Goal: Navigation & Orientation: Find specific page/section

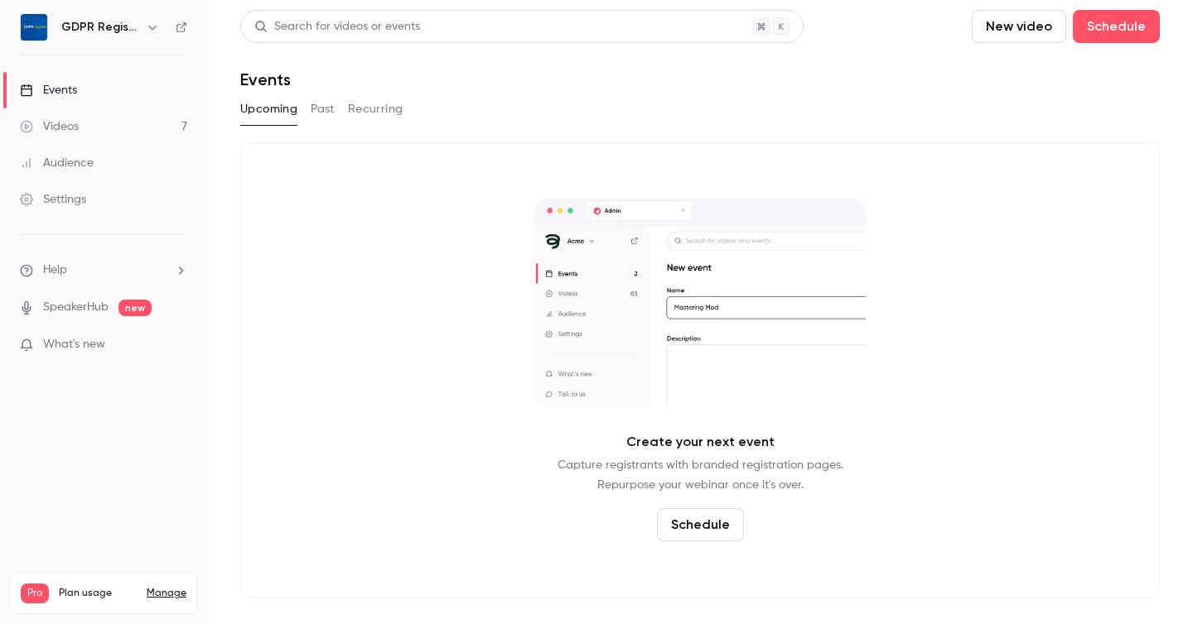
click at [75, 129] on div "Videos" at bounding box center [49, 126] width 59 height 17
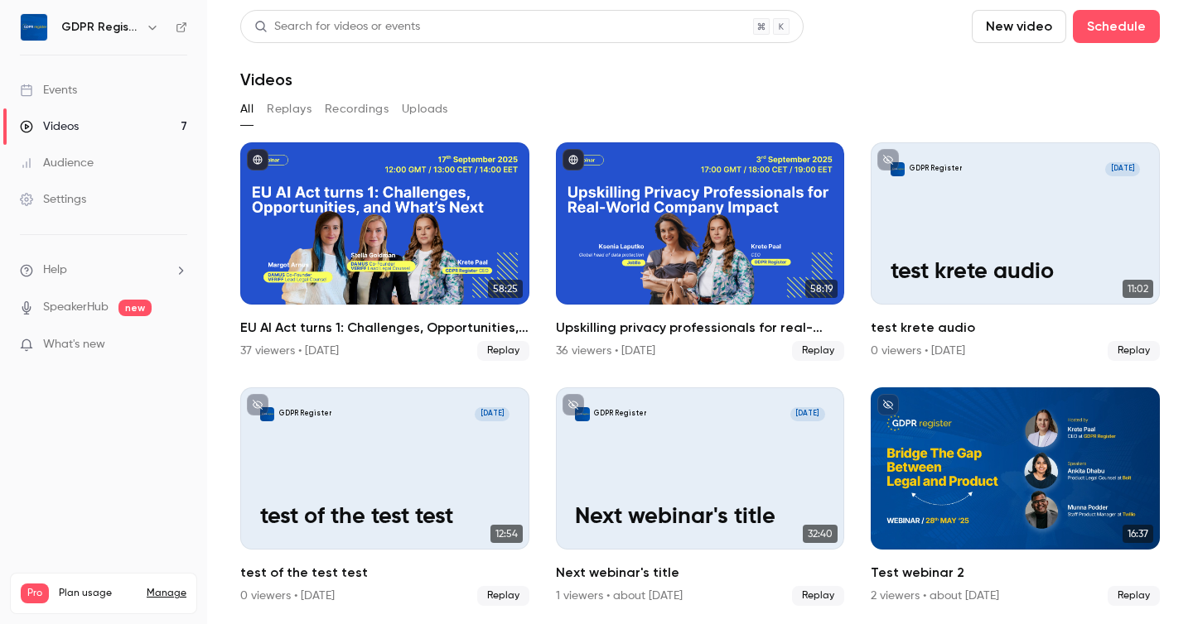
click at [65, 204] on div "Settings" at bounding box center [53, 199] width 66 height 17
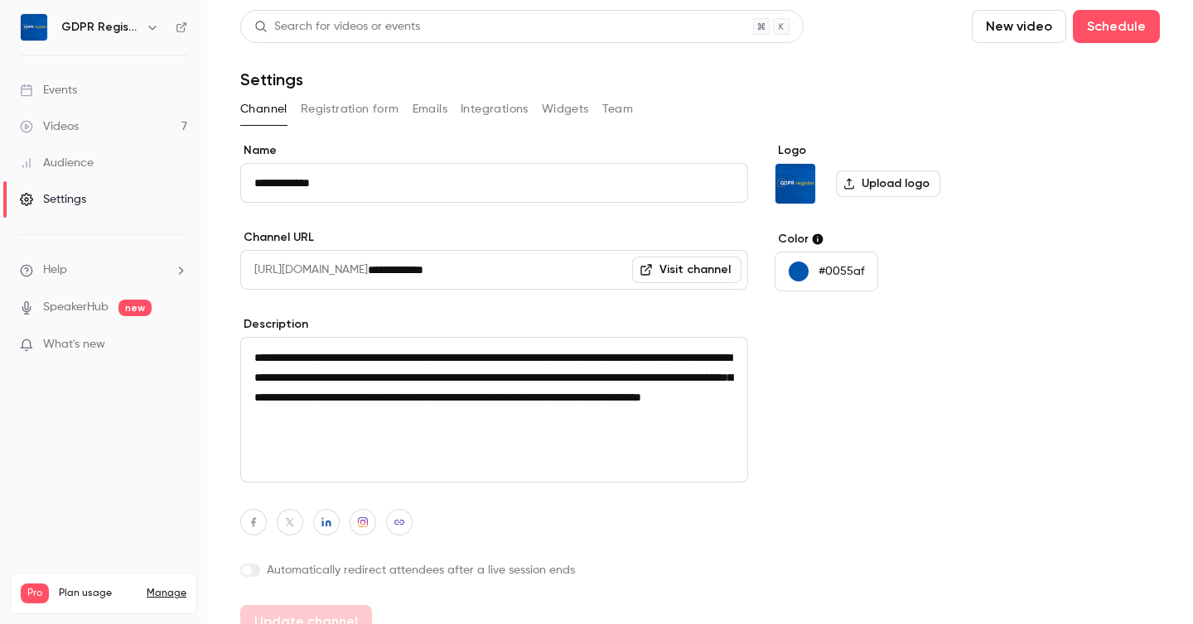
click at [107, 26] on h6 "GDPR Register" at bounding box center [100, 27] width 78 height 17
click at [152, 27] on icon "button" at bounding box center [152, 27] width 13 height 13
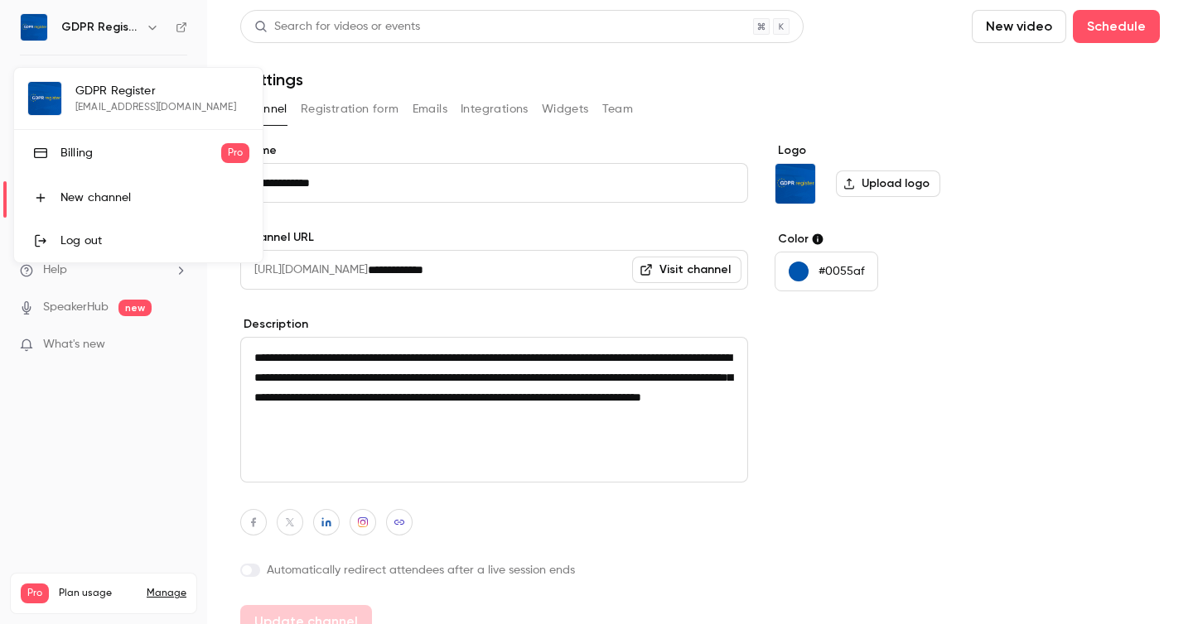
click at [94, 140] on link "Billing Pro" at bounding box center [138, 153] width 248 height 46
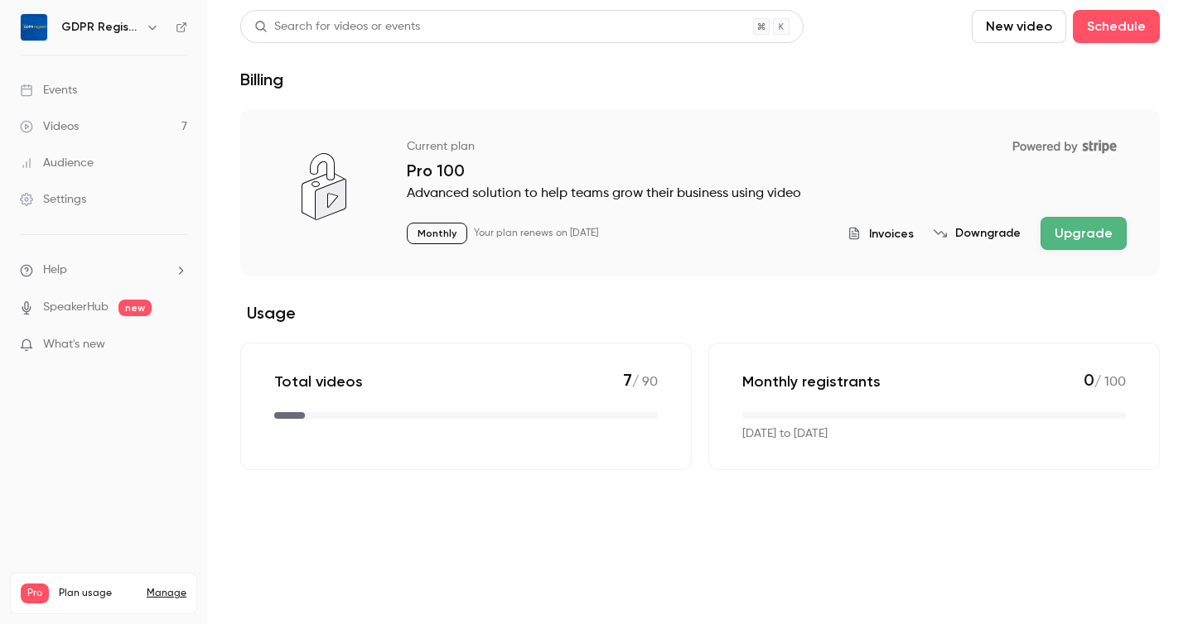
click at [80, 120] on link "Videos 7" at bounding box center [103, 126] width 207 height 36
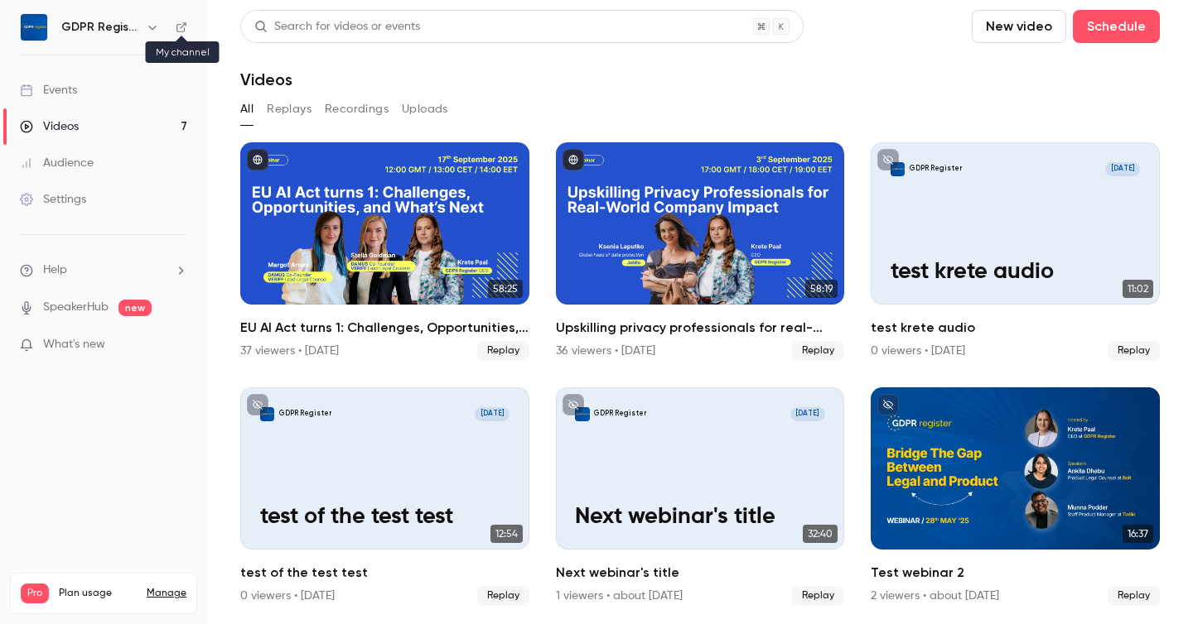
click at [176, 26] on icon at bounding box center [181, 27] width 10 height 10
